Goal: Task Accomplishment & Management: Use online tool/utility

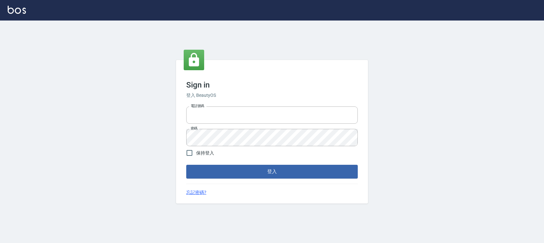
type input "0228335030"
click at [207, 155] on span "保持登入" at bounding box center [205, 152] width 18 height 7
click at [196, 155] on input "保持登入" at bounding box center [189, 152] width 13 height 13
checkbox input "true"
click at [217, 166] on button "登入" at bounding box center [272, 170] width 172 height 13
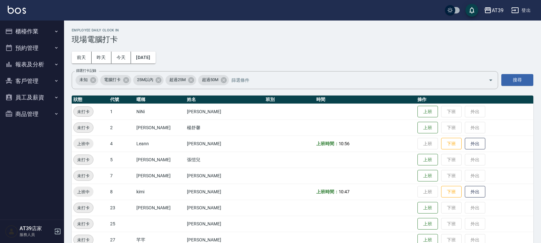
click at [381, 15] on div "AT39 登出" at bounding box center [270, 10] width 541 height 20
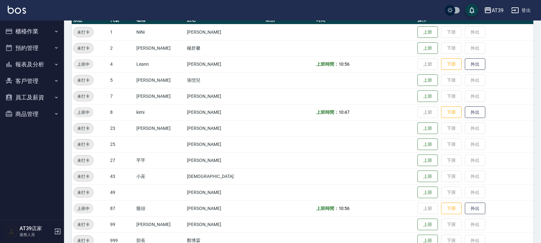
scroll to position [80, 0]
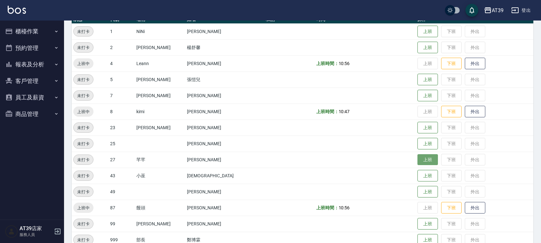
click at [417, 158] on button "上班" at bounding box center [427, 159] width 20 height 11
